Goal: Find specific page/section: Find specific page/section

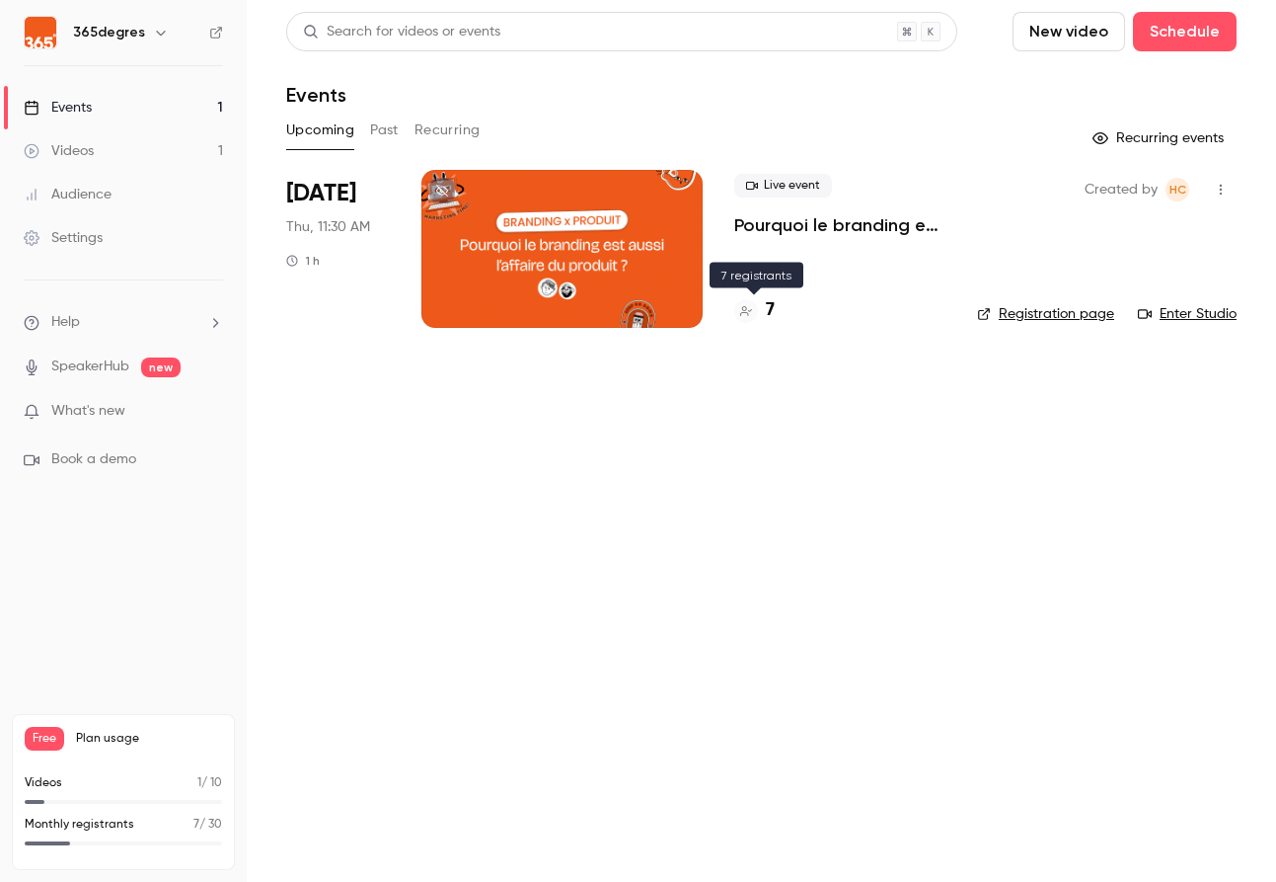
click at [771, 308] on h4 "7" at bounding box center [770, 310] width 9 height 27
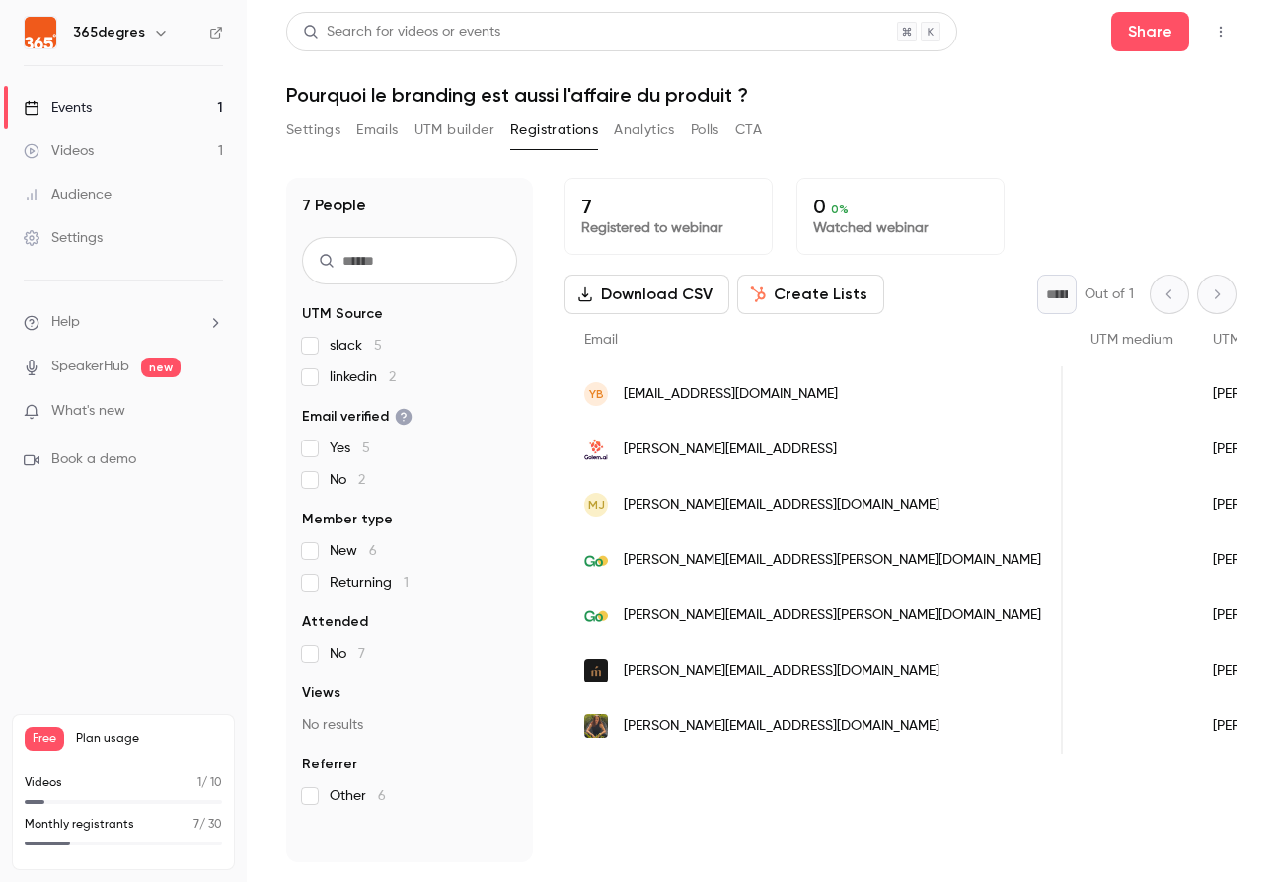
scroll to position [0, 1094]
